Goal: Information Seeking & Learning: Learn about a topic

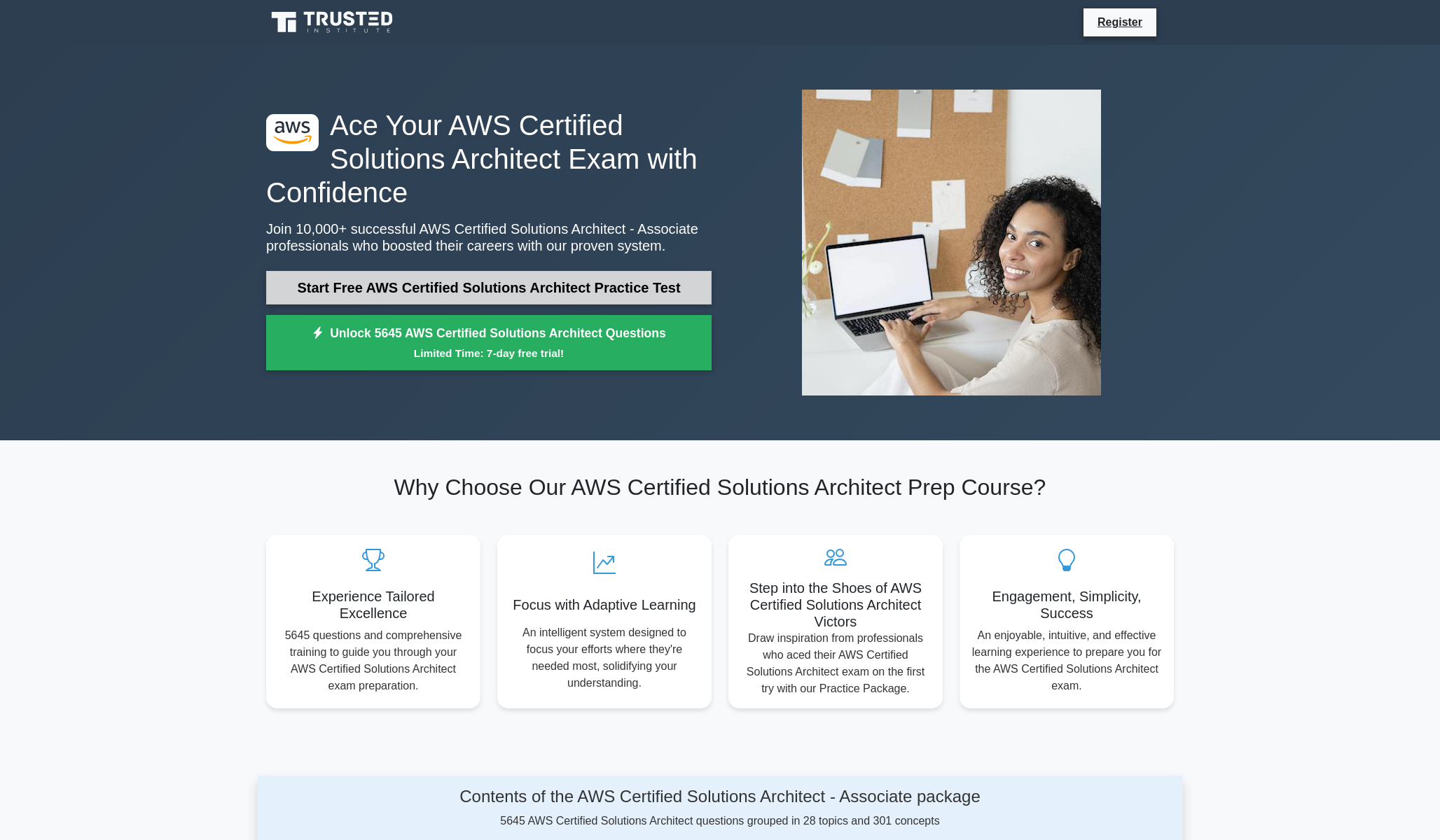
click at [397, 303] on link "Start Free AWS Certified Solutions Architect Practice Test" at bounding box center [489, 288] width 446 height 34
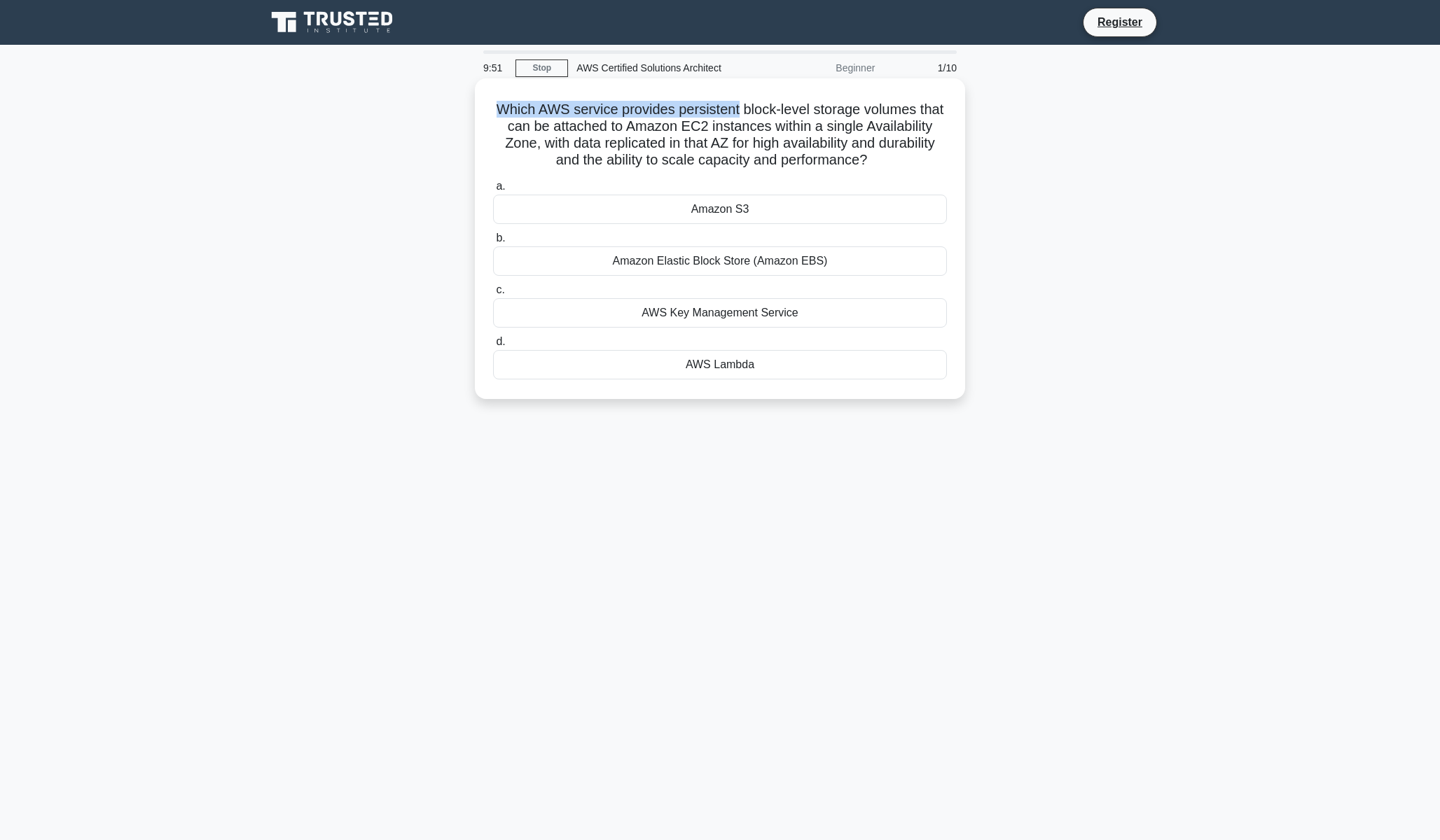
drag, startPoint x: 492, startPoint y: 108, endPoint x: 738, endPoint y: 108, distance: 246.0
click at [738, 108] on h5 "Which AWS service provides persistent block-level storage volumes that can be a…" at bounding box center [720, 135] width 457 height 69
click at [505, 112] on h5 "Which AWS service provides persistent block-level storage volumes that can be a…" at bounding box center [720, 135] width 457 height 69
drag, startPoint x: 501, startPoint y: 112, endPoint x: 920, endPoint y: 157, distance: 421.4
click at [920, 157] on h5 "Which AWS service provides persistent block-level storage volumes that can be a…" at bounding box center [720, 135] width 457 height 69
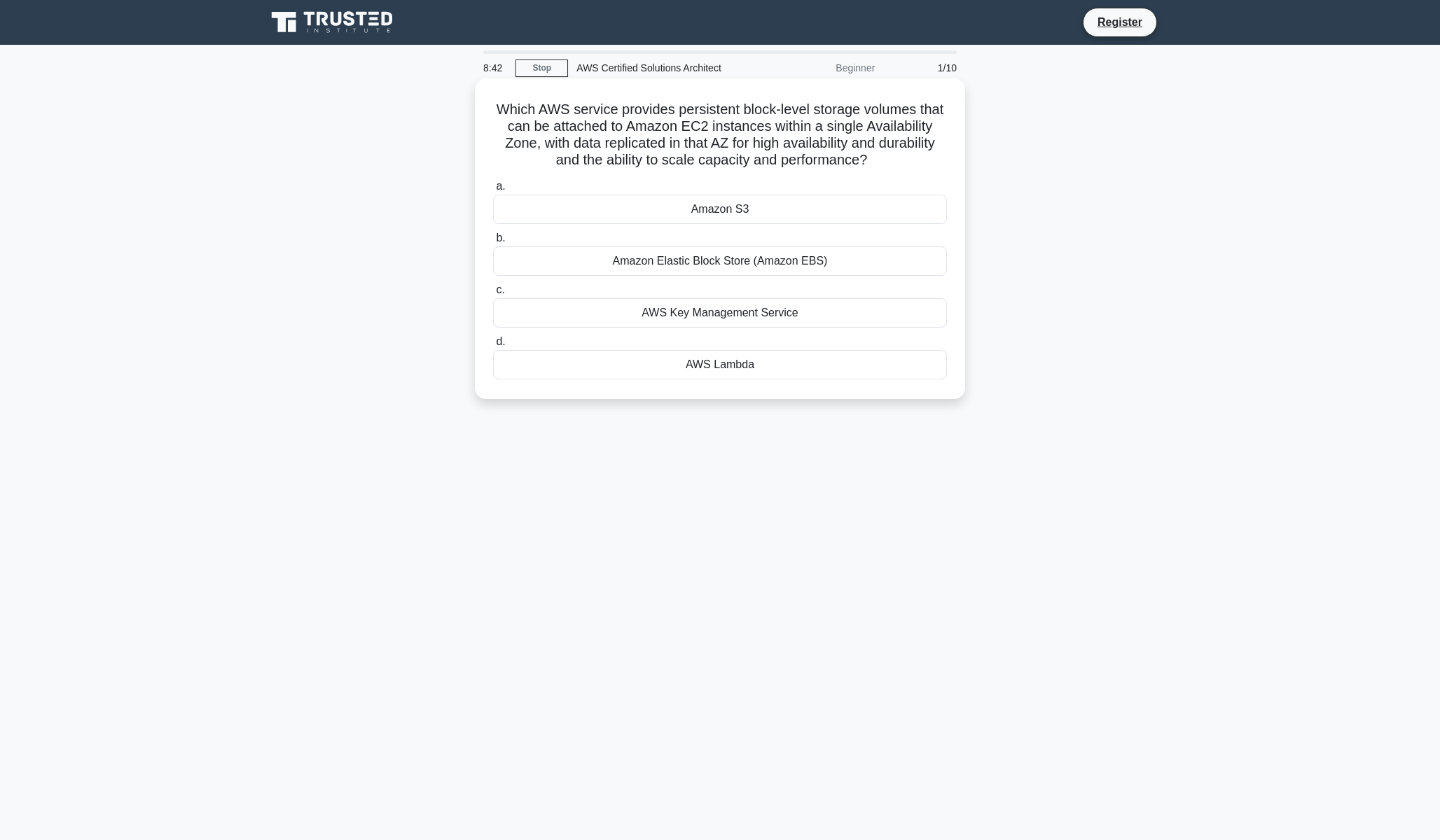
click at [720, 263] on div "Amazon Elastic Block Store (Amazon EBS)" at bounding box center [720, 261] width 454 height 29
click at [493, 243] on input "b. Amazon Elastic Block Store (Amazon EBS)" at bounding box center [493, 239] width 0 height 9
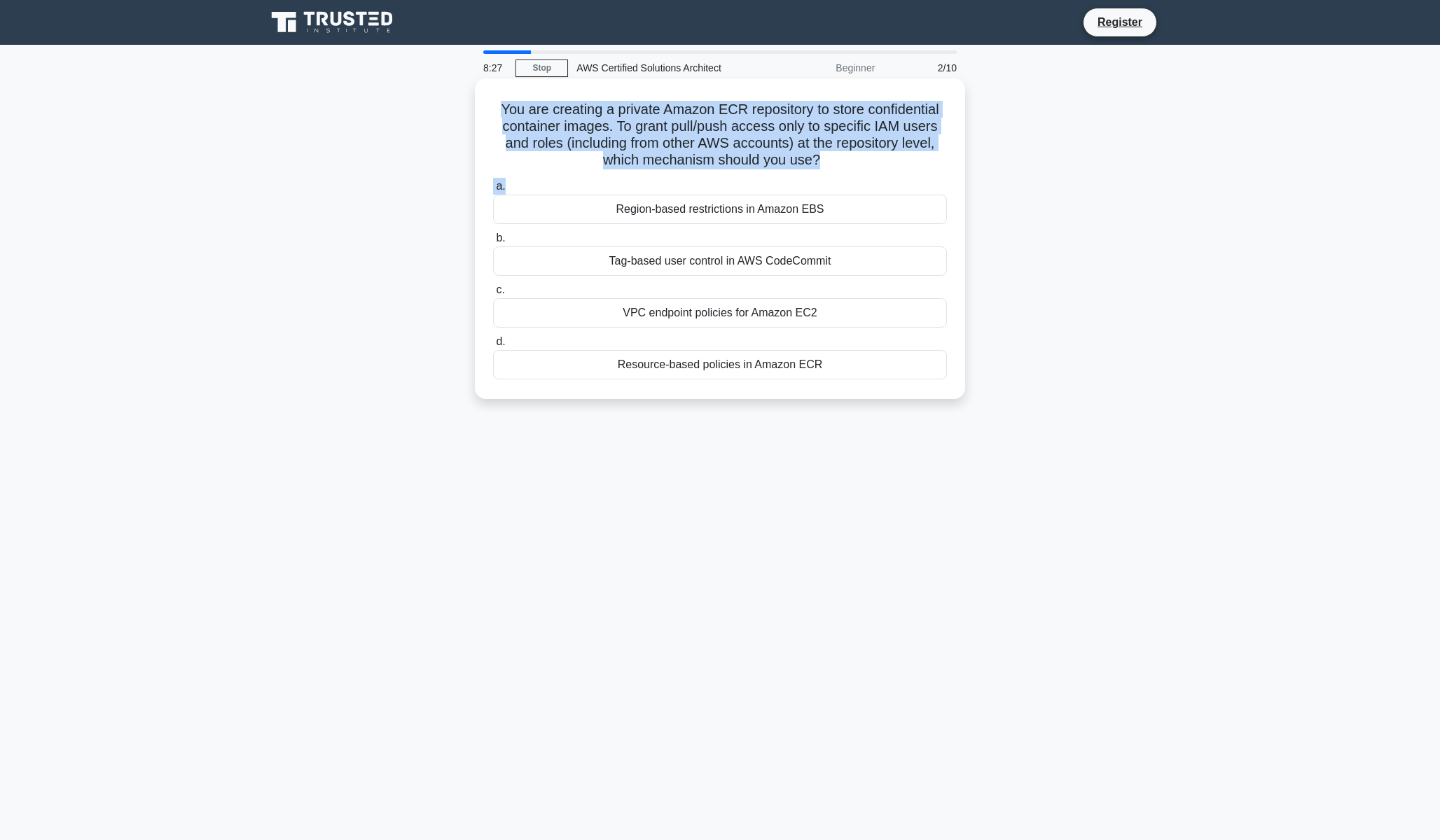
drag, startPoint x: 504, startPoint y: 109, endPoint x: 817, endPoint y: 184, distance: 321.9
click at [817, 184] on div "You are creating a private Amazon ECR repository to store confidential containe…" at bounding box center [720, 239] width 479 height 310
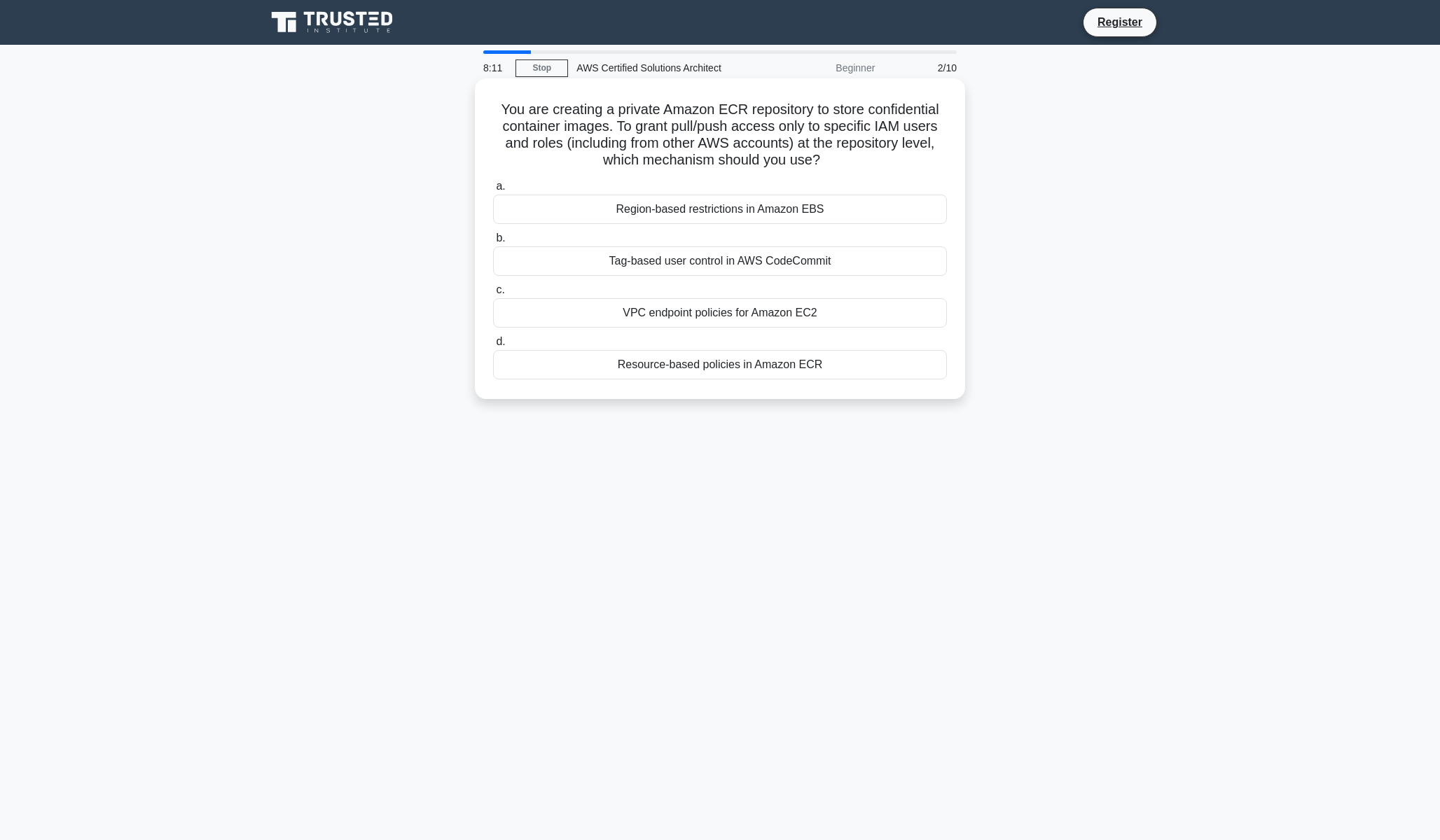
click at [705, 367] on div "Resource-based policies in Amazon ECR" at bounding box center [720, 365] width 454 height 29
click at [493, 347] on input "d. Resource-based policies in Amazon ECR" at bounding box center [493, 342] width 0 height 9
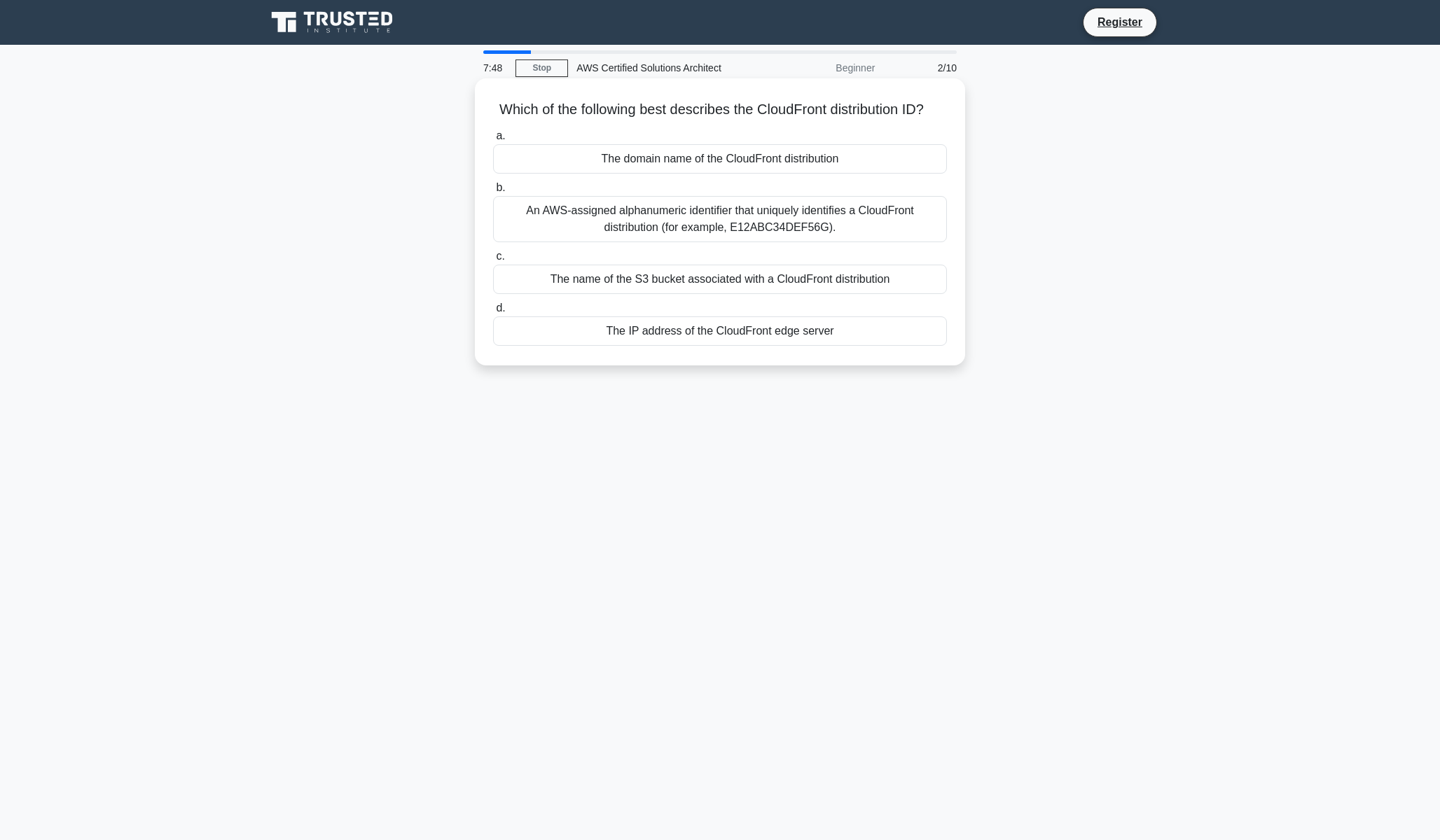
click at [674, 236] on div "An AWS-assigned alphanumeric identifier that uniquely identifies a CloudFront d…" at bounding box center [720, 219] width 454 height 46
click at [493, 192] on input "b. An AWS-assigned alphanumeric identifier that uniquely identifies a CloudFron…" at bounding box center [493, 188] width 0 height 9
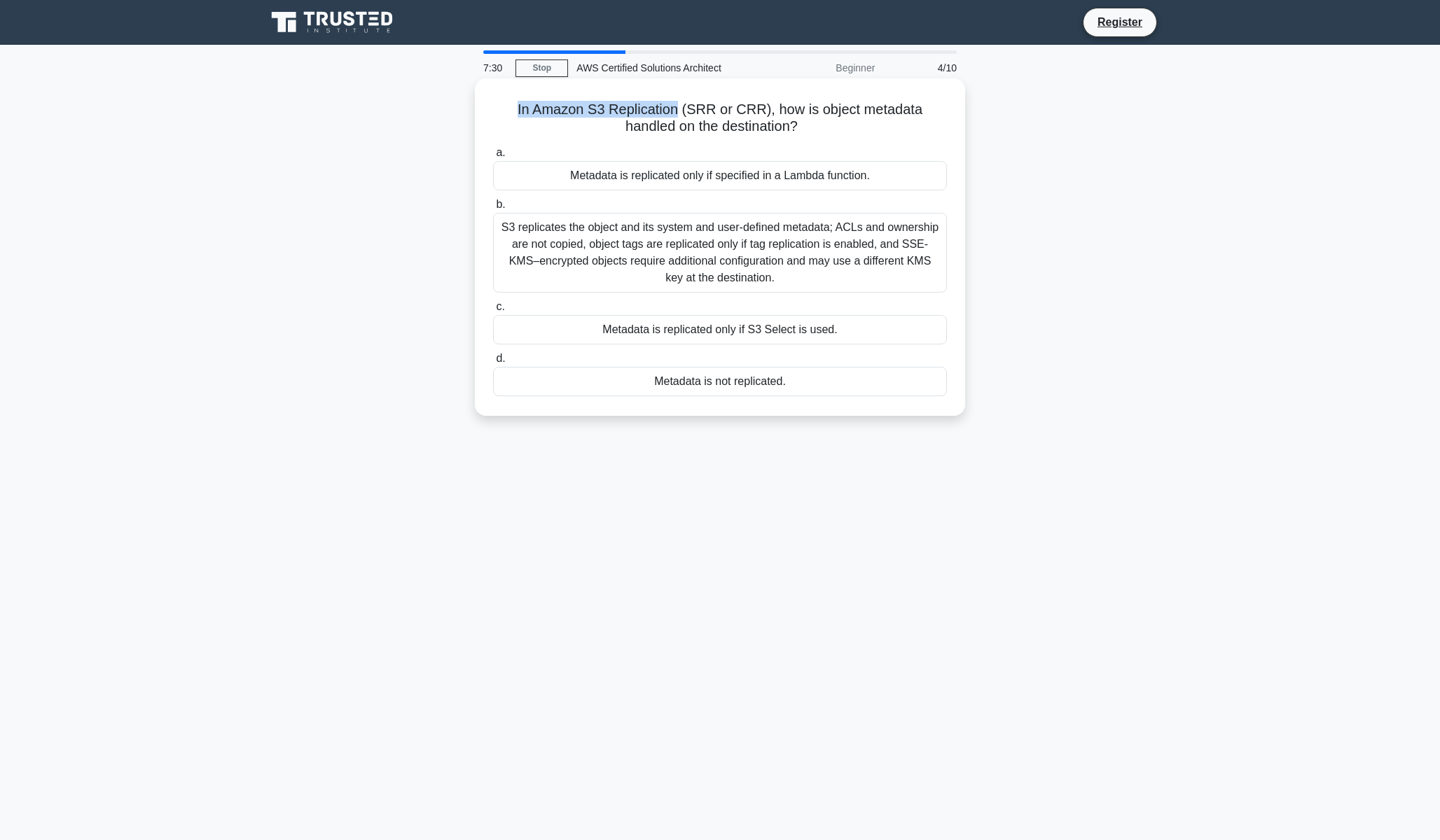
drag, startPoint x: 491, startPoint y: 110, endPoint x: 648, endPoint y: 112, distance: 157.0
click at [648, 112] on div "In Amazon S3 Replication (SRR or CRR), how is object metadata handled on the de…" at bounding box center [720, 247] width 479 height 326
click at [871, 241] on div "S3 replicates the object and its system and user-defined metadata; ACLs and own…" at bounding box center [720, 252] width 454 height 80
click at [493, 209] on input "b. S3 replicates the object and its system and user-defined metadata; ACLs and …" at bounding box center [493, 205] width 0 height 9
